Goal: Browse casually: Explore the website without a specific task or goal

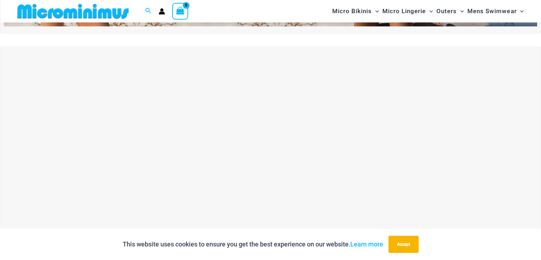
scroll to position [243, 0]
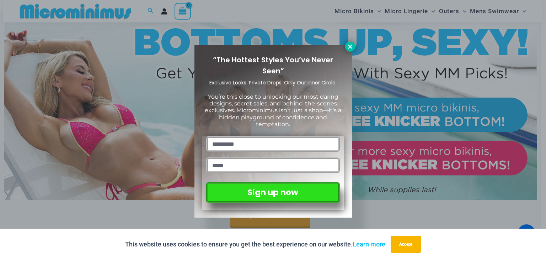
click at [347, 45] on icon at bounding box center [350, 46] width 6 height 6
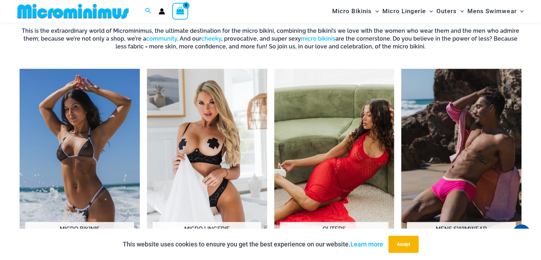
scroll to position [528, 0]
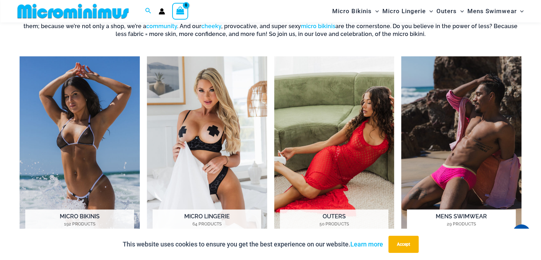
click at [455, 164] on img "Visit product category Mens Swimwear" at bounding box center [461, 148] width 120 height 185
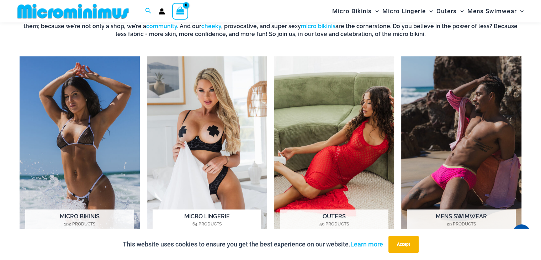
click at [213, 127] on img "Visit product category Micro Lingerie" at bounding box center [207, 148] width 120 height 185
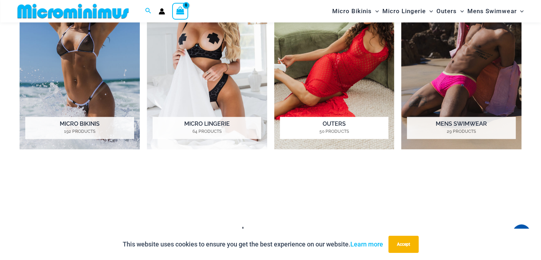
scroll to position [634, 0]
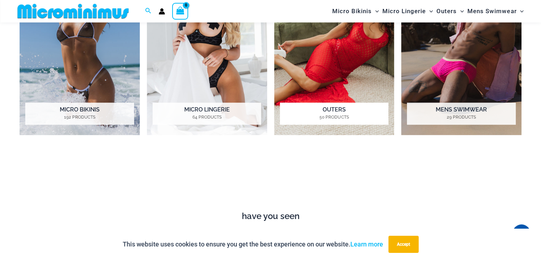
click at [329, 107] on h2 "Outers 50 Products" at bounding box center [334, 113] width 108 height 22
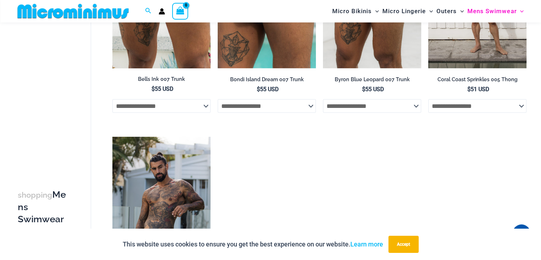
scroll to position [1523, 0]
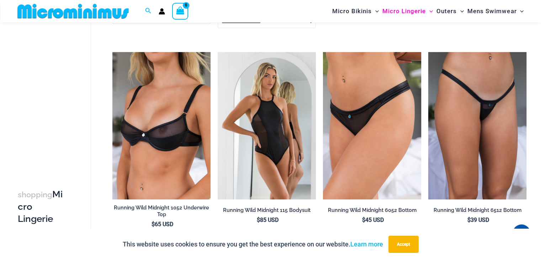
scroll to position [743, 0]
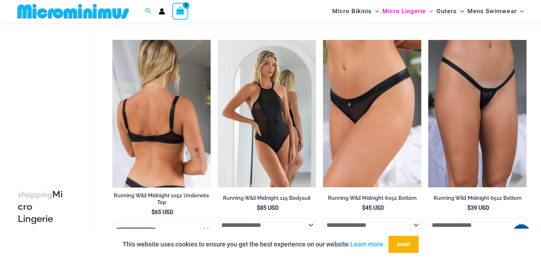
click at [165, 123] on img at bounding box center [161, 113] width 98 height 147
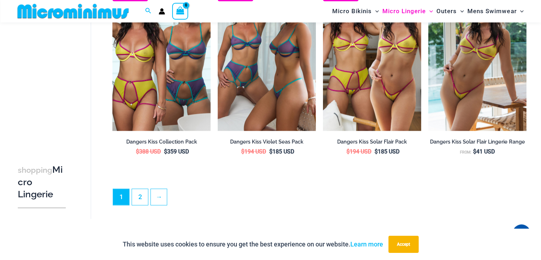
scroll to position [1669, 0]
click at [139, 200] on link "2" at bounding box center [140, 197] width 16 height 17
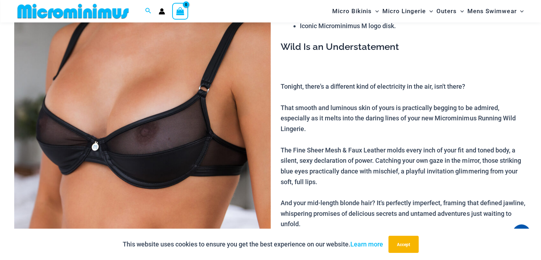
scroll to position [136, 0]
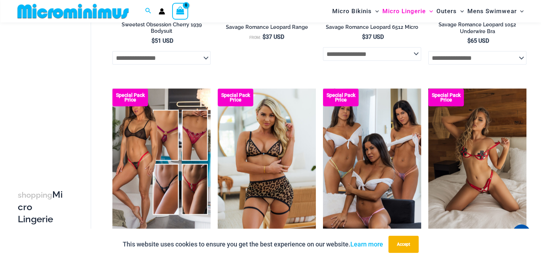
scroll to position [1665, 0]
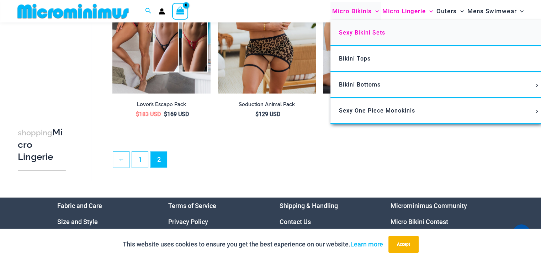
click at [351, 30] on span "Sexy Bikini Sets" at bounding box center [362, 32] width 46 height 7
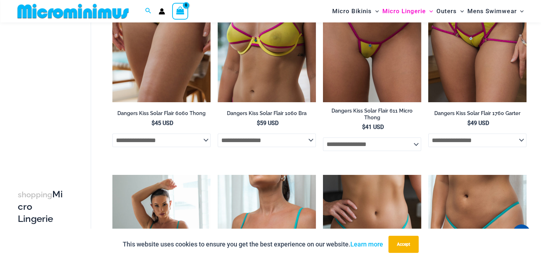
scroll to position [0, 0]
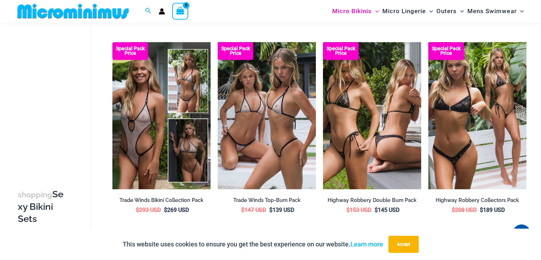
scroll to position [847, 0]
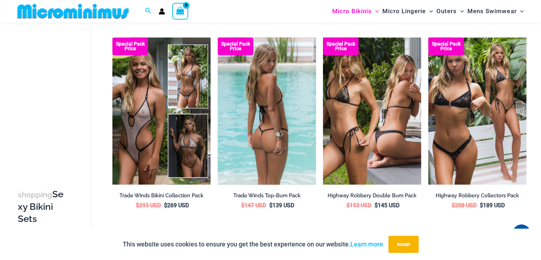
click at [269, 100] on img at bounding box center [267, 110] width 98 height 147
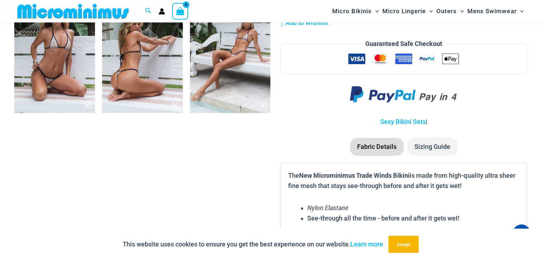
scroll to position [854, 0]
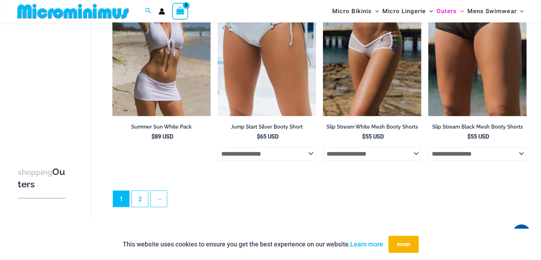
scroll to position [1702, 0]
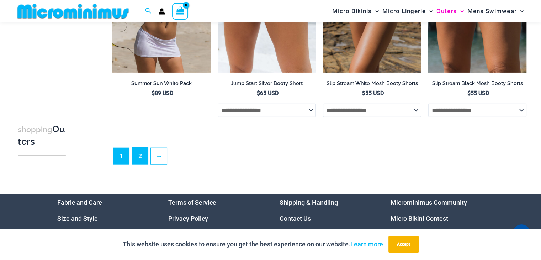
click at [139, 158] on link "2" at bounding box center [140, 155] width 16 height 17
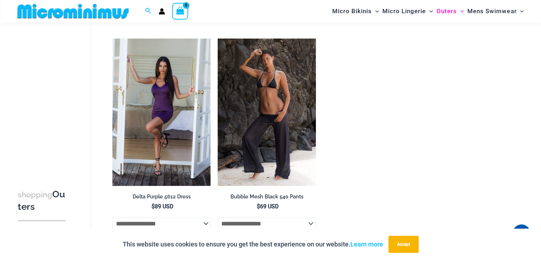
scroll to position [954, 0]
